Goal: Task Accomplishment & Management: Use online tool/utility

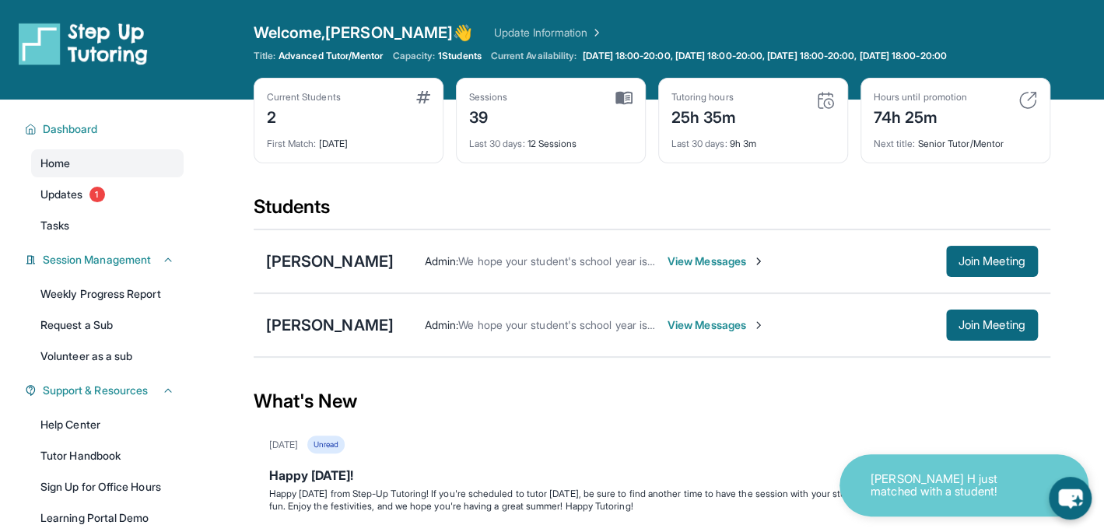
click at [684, 325] on span "View Messages" at bounding box center [715, 325] width 97 height 16
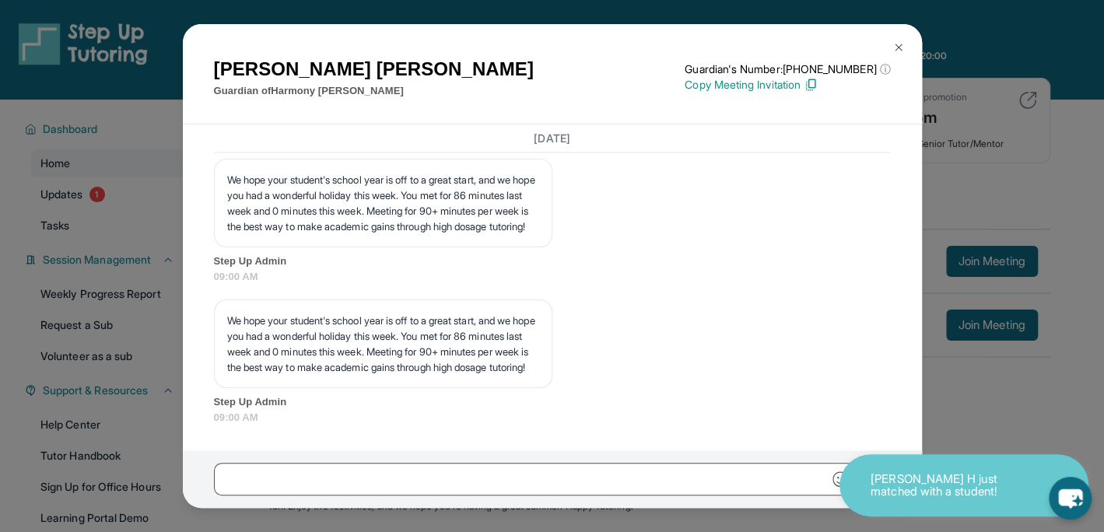
scroll to position [12198, 0]
click at [894, 46] on img at bounding box center [898, 47] width 12 height 12
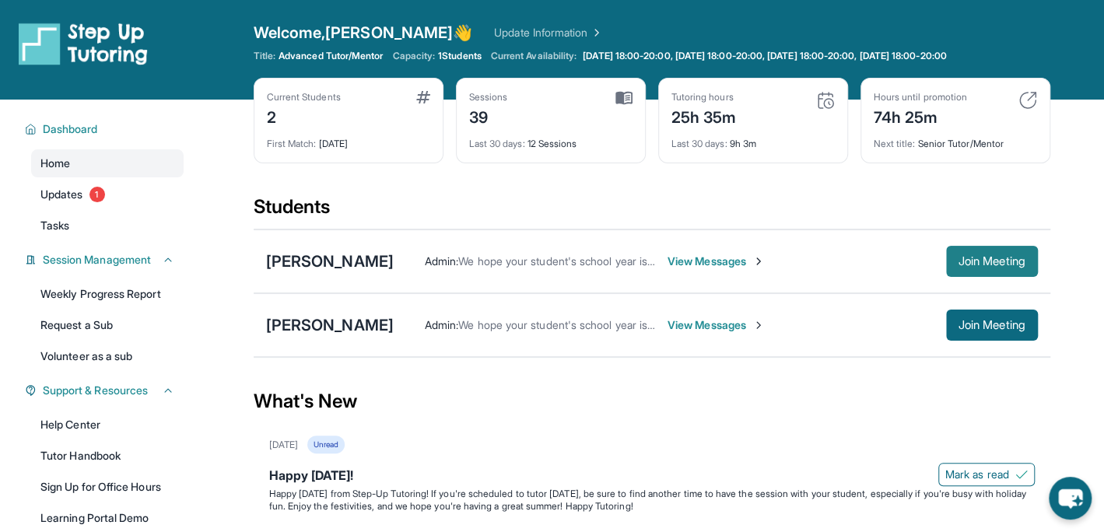
click at [999, 264] on span "Join Meeting" at bounding box center [991, 261] width 67 height 9
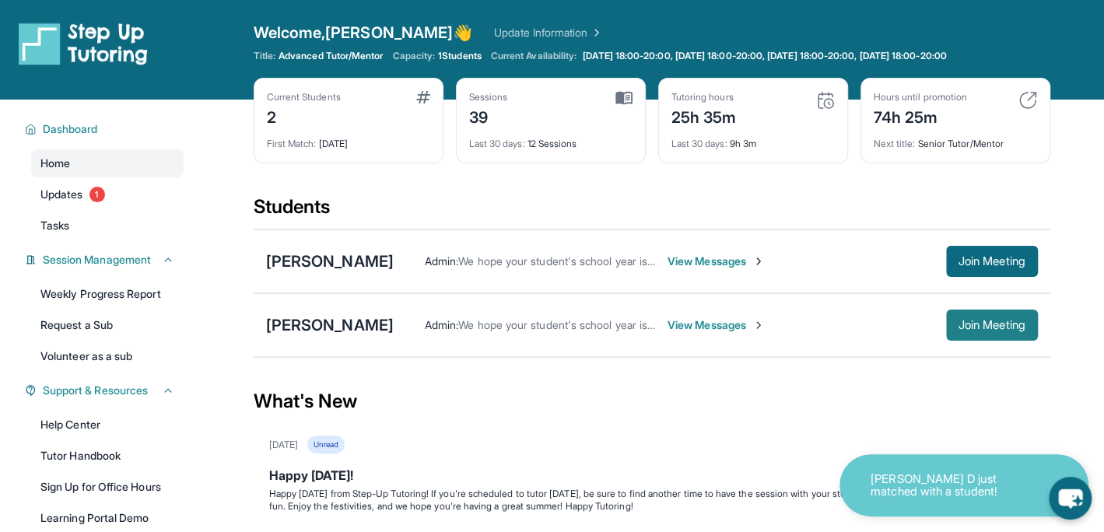
click at [990, 323] on span "Join Meeting" at bounding box center [991, 324] width 67 height 9
click at [345, 327] on div "[PERSON_NAME]" at bounding box center [330, 325] width 128 height 22
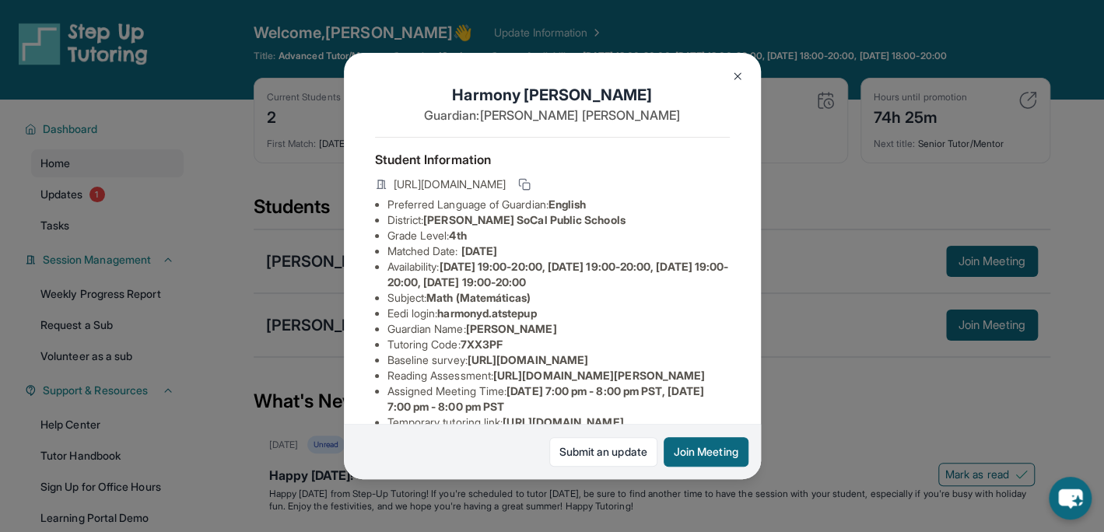
click at [734, 72] on img at bounding box center [737, 76] width 12 height 12
